Goal: Find specific page/section: Find specific page/section

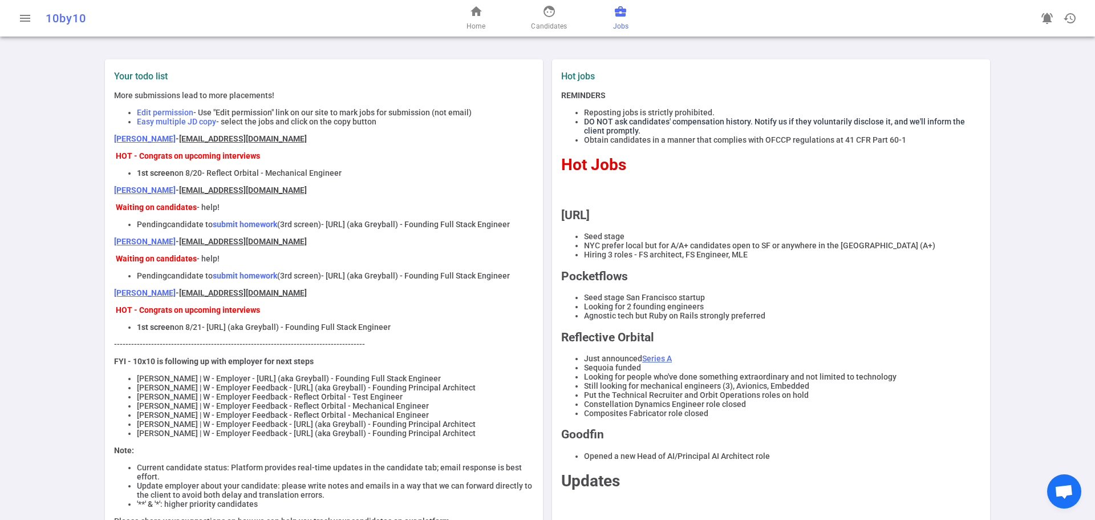
click at [621, 19] on link "business_center Jobs" at bounding box center [620, 18] width 15 height 27
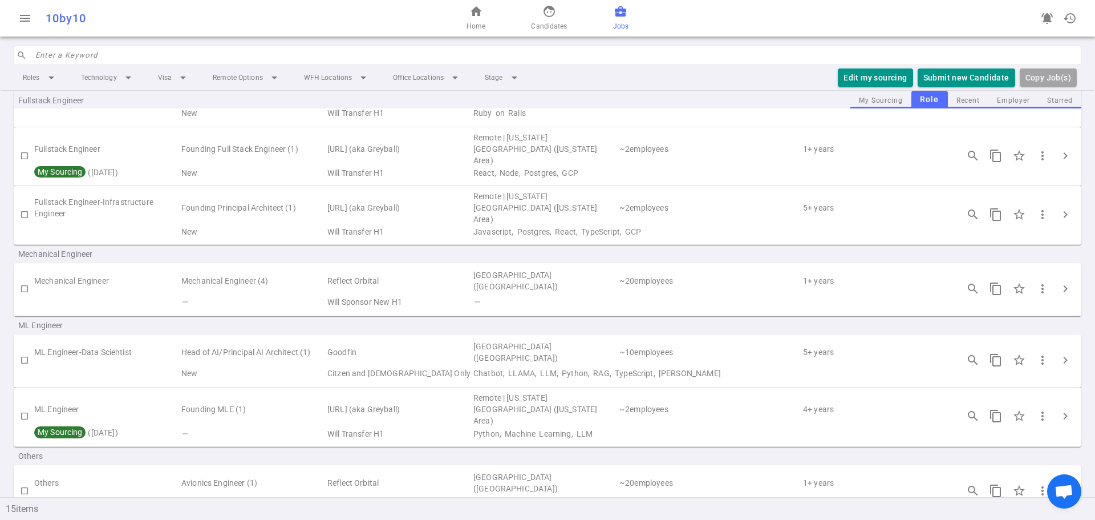
scroll to position [399, 0]
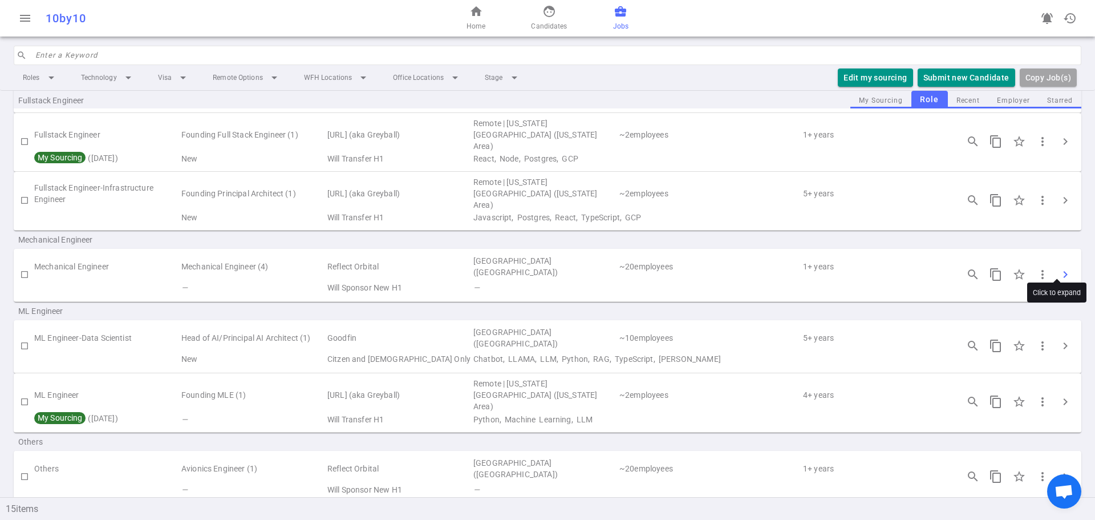
click at [1060, 268] on span "chevron_right" at bounding box center [1066, 275] width 14 height 14
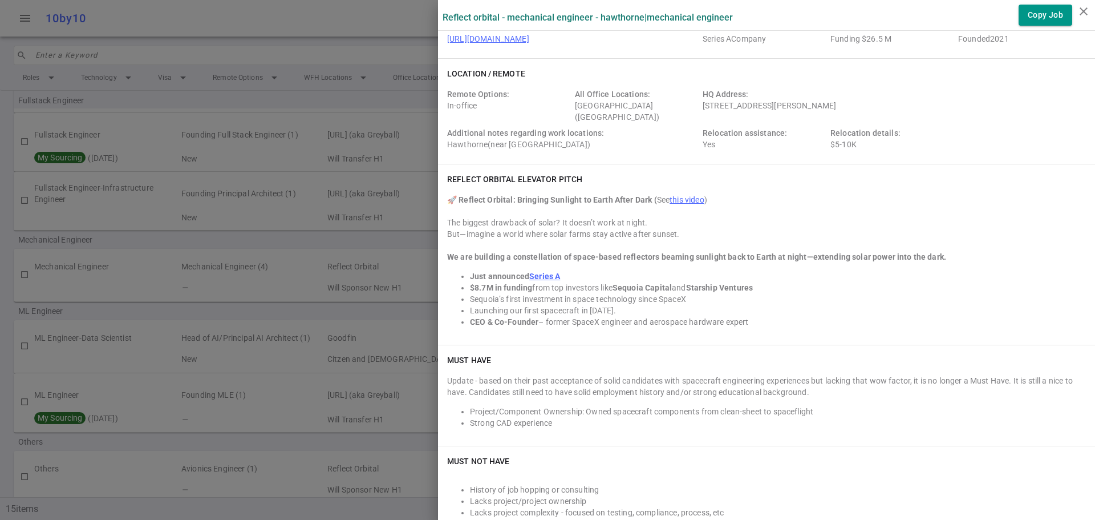
scroll to position [0, 0]
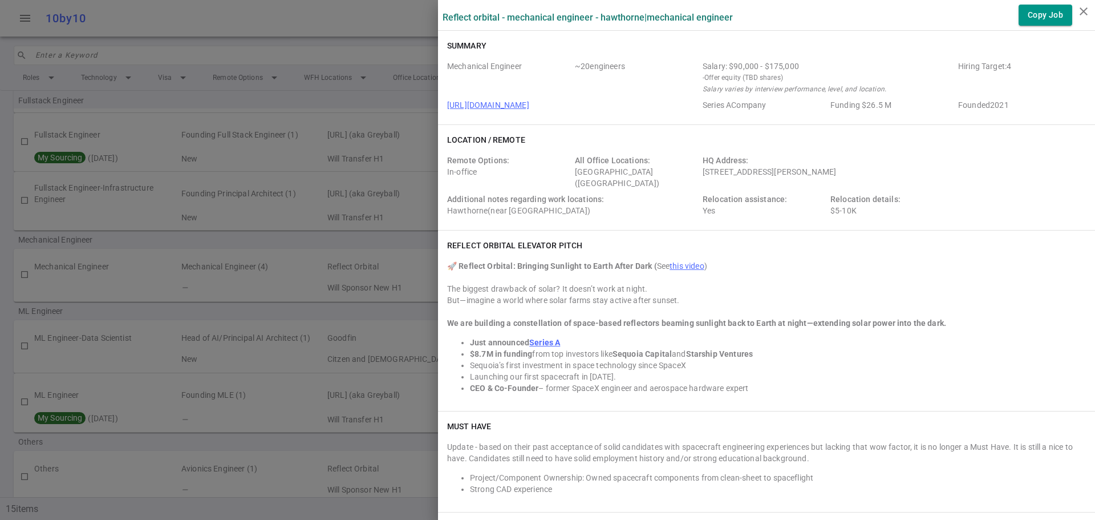
click at [1080, 11] on icon "close" at bounding box center [1084, 12] width 14 height 14
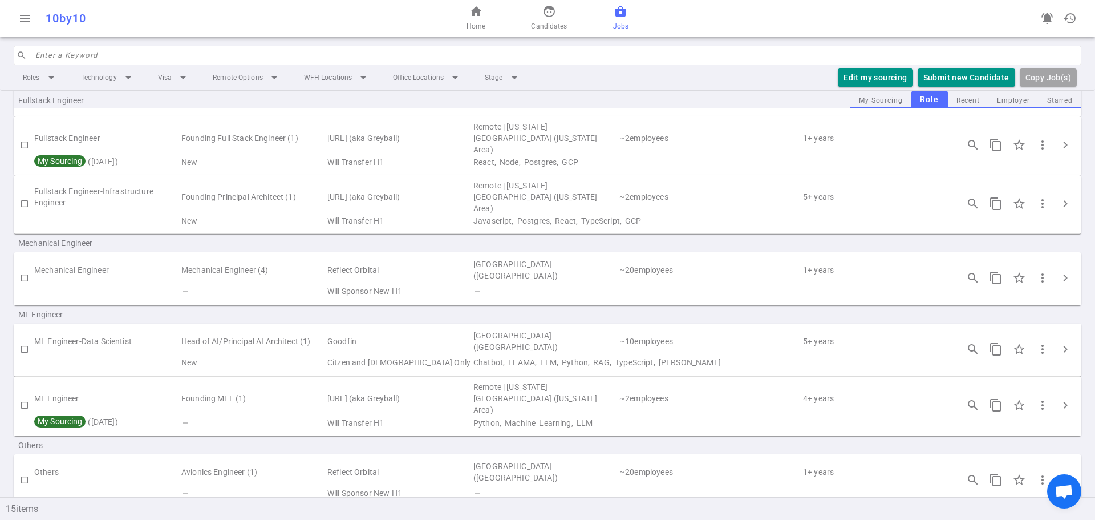
scroll to position [399, 0]
